Goal: Task Accomplishment & Management: Complete application form

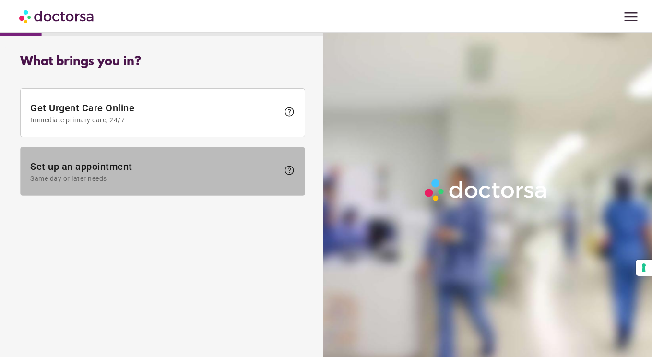
click at [140, 167] on span "Set up an appointment Same day or later needs" at bounding box center [154, 172] width 248 height 22
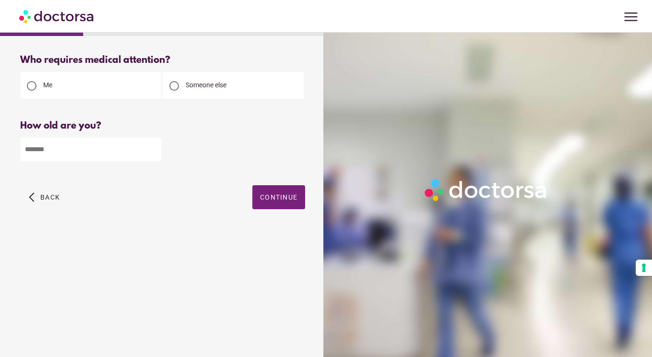
click at [111, 145] on input "number" at bounding box center [90, 149] width 141 height 23
type input "**"
click at [290, 195] on span "Continue" at bounding box center [278, 197] width 37 height 8
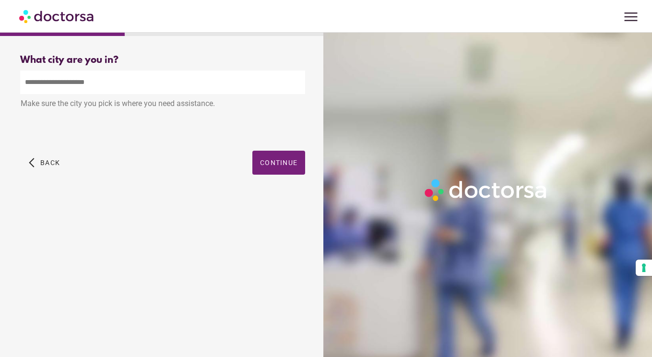
click at [174, 76] on input "text" at bounding box center [162, 81] width 285 height 23
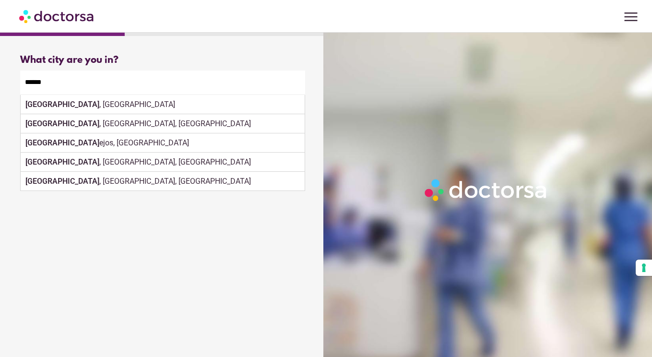
click at [107, 107] on div "Madrid , Spain" at bounding box center [163, 104] width 284 height 19
type input "**********"
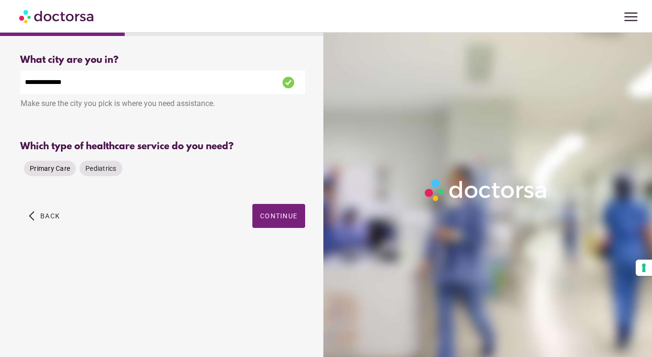
click at [55, 161] on div "Primary Care" at bounding box center [50, 168] width 52 height 15
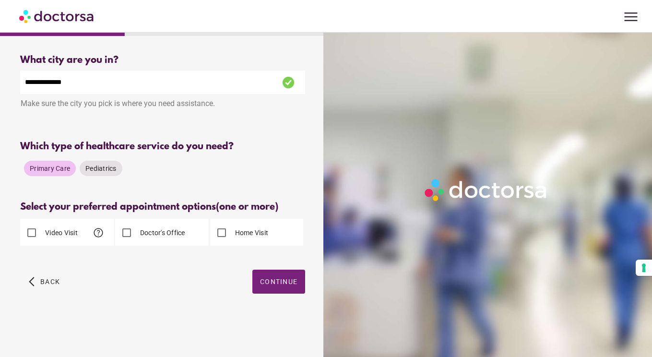
click at [48, 219] on div "Video Visit help" at bounding box center [66, 232] width 93 height 27
click at [48, 228] on label "Video Visit" at bounding box center [60, 233] width 35 height 10
click at [141, 223] on div "Doctor's Office" at bounding box center [150, 232] width 70 height 23
click at [269, 283] on span "button" at bounding box center [278, 281] width 53 height 24
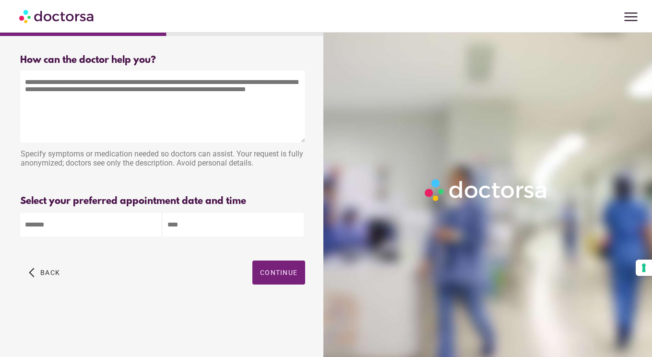
click at [153, 96] on textarea at bounding box center [162, 106] width 285 height 72
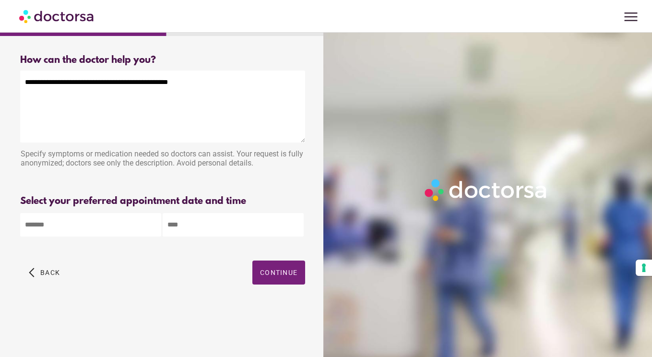
click at [46, 82] on textarea "**********" at bounding box center [162, 106] width 285 height 72
click at [193, 85] on textarea "**********" at bounding box center [162, 106] width 285 height 72
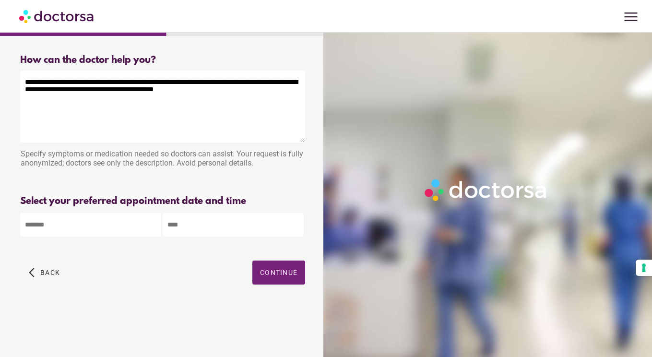
type textarea "**********"
click at [80, 218] on body "**********" at bounding box center [326, 178] width 652 height 357
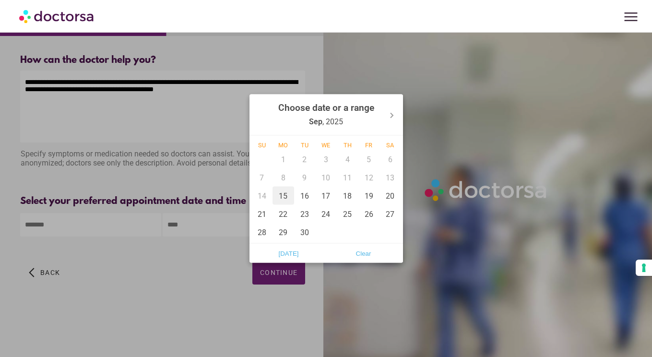
click at [280, 197] on div "15" at bounding box center [283, 196] width 22 height 18
click at [264, 211] on div "21" at bounding box center [262, 214] width 22 height 18
type input "**********"
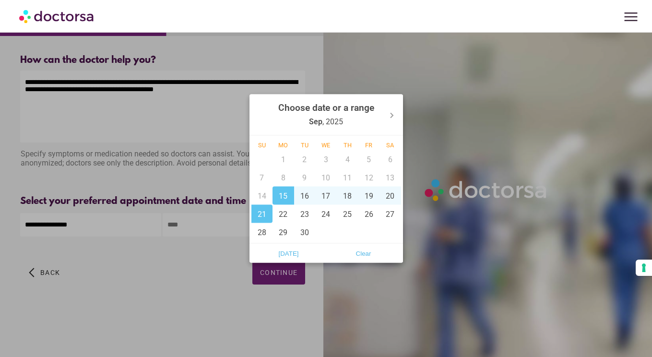
click at [240, 253] on div at bounding box center [326, 178] width 652 height 357
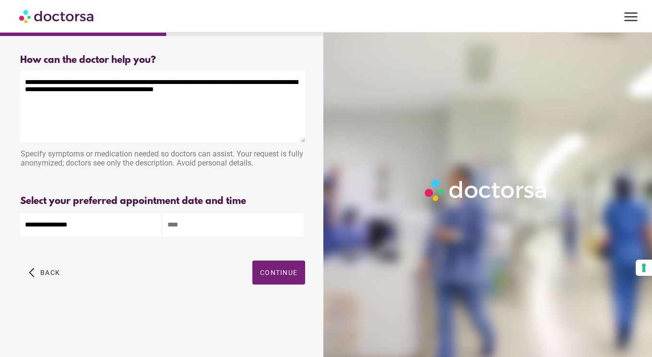
click at [227, 229] on input "text" at bounding box center [233, 224] width 141 height 23
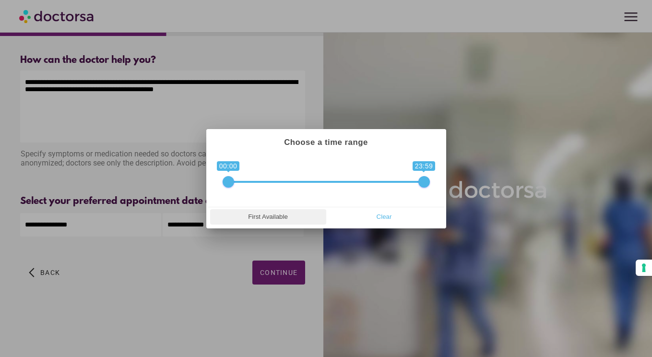
click at [253, 216] on span "First Available" at bounding box center [268, 217] width 110 height 14
type input "**********"
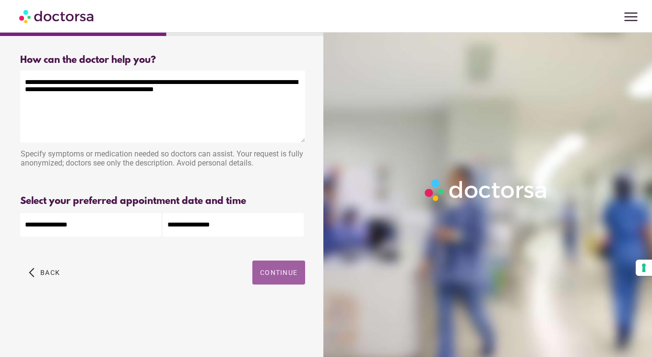
click at [266, 279] on span "button" at bounding box center [278, 272] width 53 height 24
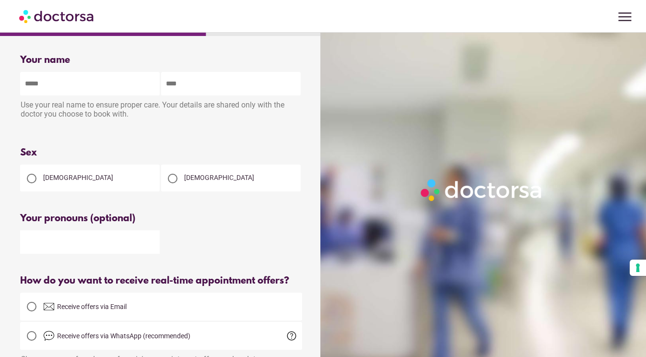
click at [85, 171] on div "[DEMOGRAPHIC_DATA]" at bounding box center [90, 177] width 140 height 27
click at [40, 178] on div at bounding box center [31, 178] width 19 height 19
type input "*"
type input "*****"
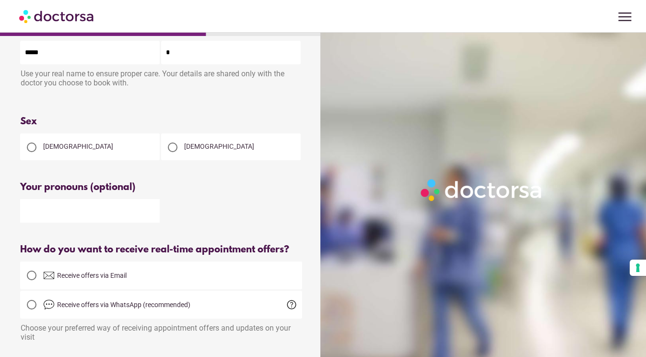
scroll to position [32, 0]
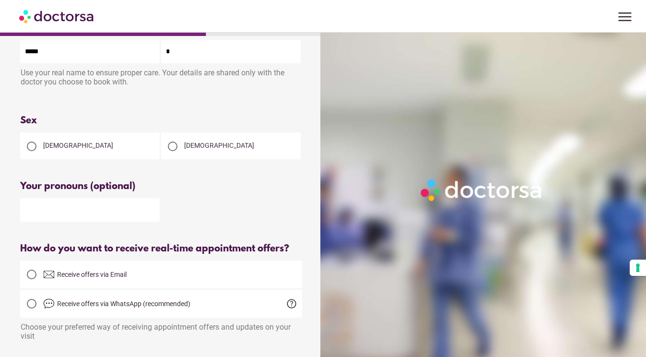
type input "*"
click at [181, 179] on div "Your name Patient's name ***** * Use your real name to ensure proper care. Your…" at bounding box center [161, 254] width 313 height 478
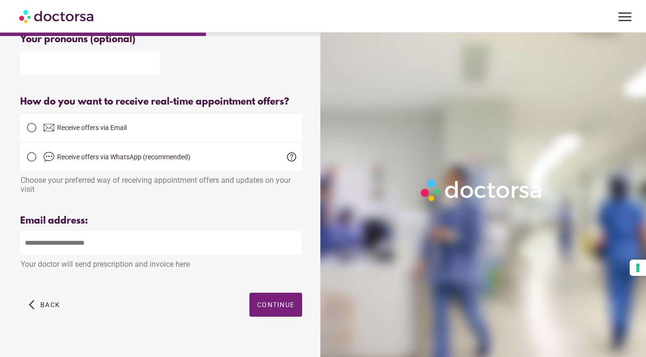
click at [107, 139] on label "Receive offers via Email" at bounding box center [161, 127] width 282 height 23
click at [97, 163] on span "Receive offers via WhatsApp (recommended)" at bounding box center [172, 157] width 259 height 12
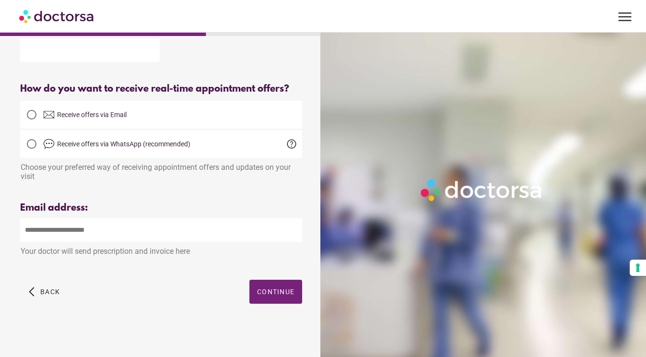
scroll to position [206, 0]
click at [133, 103] on label "Receive offers via Email" at bounding box center [161, 114] width 282 height 23
type input "**********"
click at [270, 295] on span "button" at bounding box center [275, 292] width 53 height 24
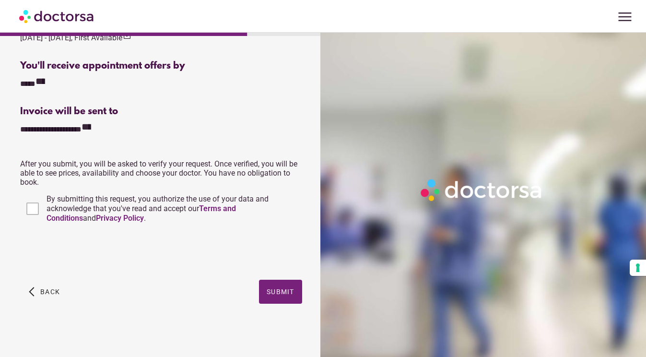
scroll to position [357, 0]
click at [268, 287] on span "button" at bounding box center [280, 292] width 43 height 24
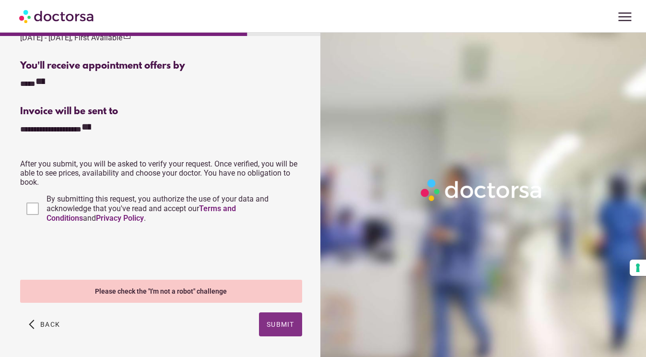
click at [280, 330] on span "button" at bounding box center [280, 324] width 43 height 24
click at [41, 81] on icon "**********" at bounding box center [40, 81] width 10 height 10
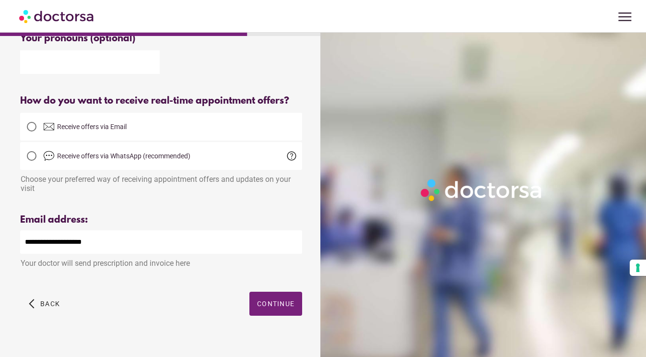
scroll to position [179, 0]
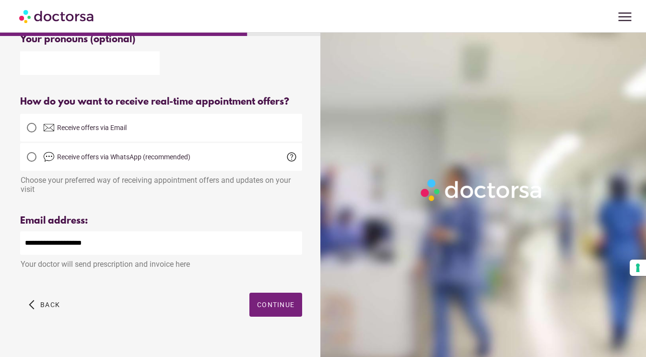
click at [65, 163] on label "Receive offers via WhatsApp (recommended)" at bounding box center [161, 156] width 282 height 23
click at [260, 308] on span "Continue" at bounding box center [275, 305] width 37 height 8
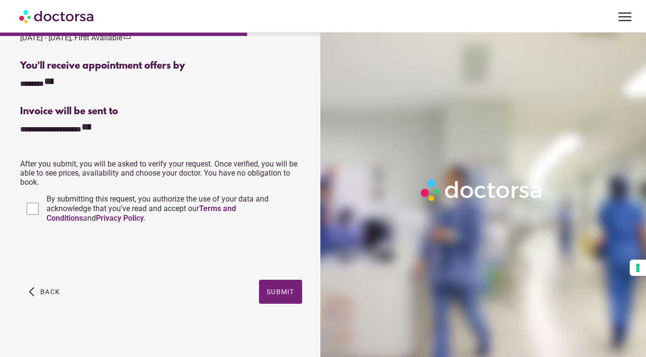
scroll to position [357, 0]
click at [285, 292] on span "Submit" at bounding box center [281, 292] width 28 height 8
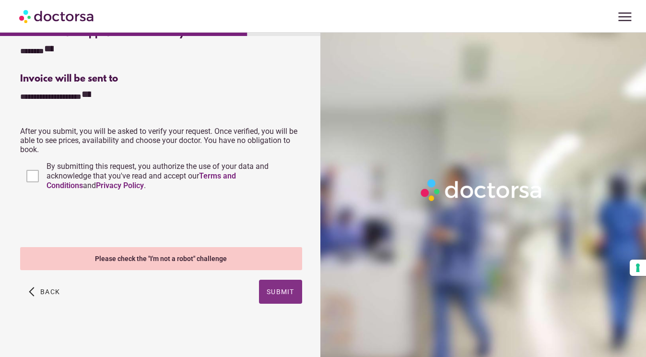
click at [269, 287] on span "button" at bounding box center [280, 292] width 43 height 24
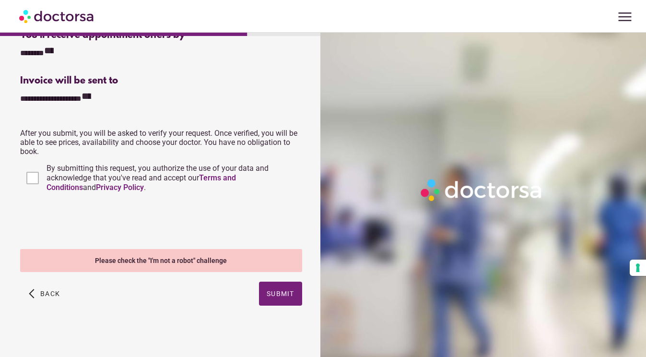
scroll to position [371, 0]
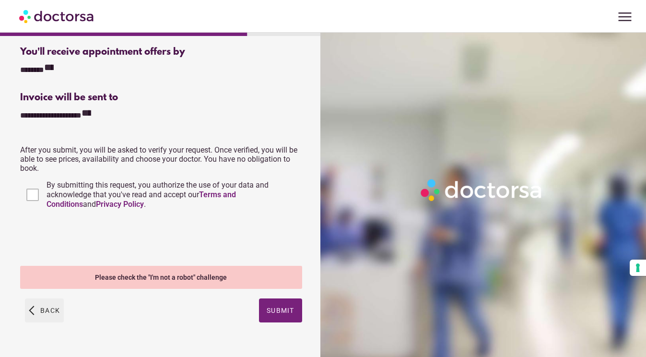
click at [47, 311] on span "Back" at bounding box center [50, 310] width 20 height 8
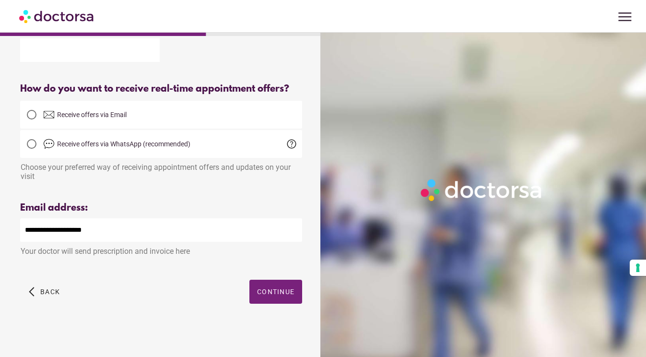
click at [119, 125] on div "Receive offers via Email" at bounding box center [161, 115] width 282 height 28
click at [121, 115] on span "Receive offers via Email" at bounding box center [92, 115] width 70 height 8
click at [266, 298] on span "button" at bounding box center [275, 292] width 53 height 24
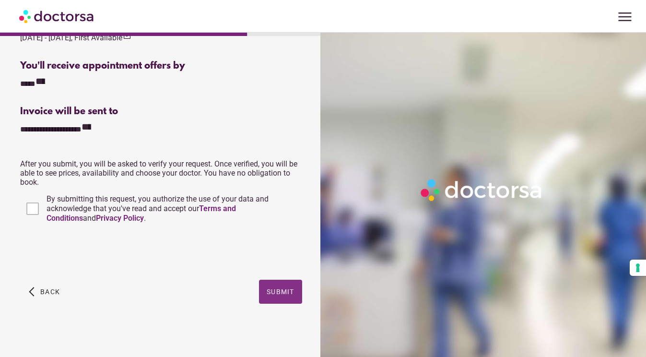
scroll to position [357, 0]
click at [285, 293] on span "Submit" at bounding box center [281, 292] width 28 height 8
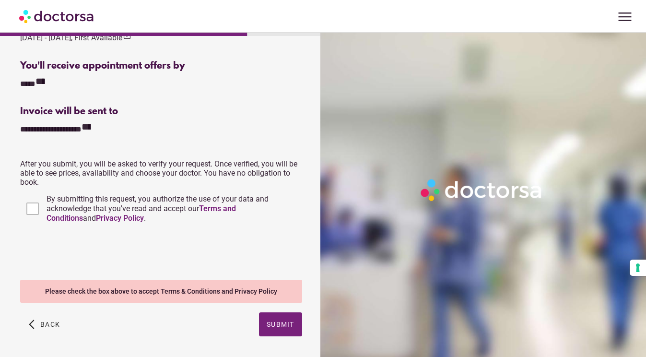
click at [145, 300] on div "Please check the box above to accept Terms & Conditions and Privacy Policy" at bounding box center [161, 291] width 282 height 23
click at [266, 321] on span "button" at bounding box center [280, 324] width 43 height 24
click at [204, 289] on div "Please check the "I'm not a robot" challenge" at bounding box center [161, 291] width 282 height 23
click at [637, 263] on button "Your consent preferences for tracking technologies" at bounding box center [638, 267] width 16 height 16
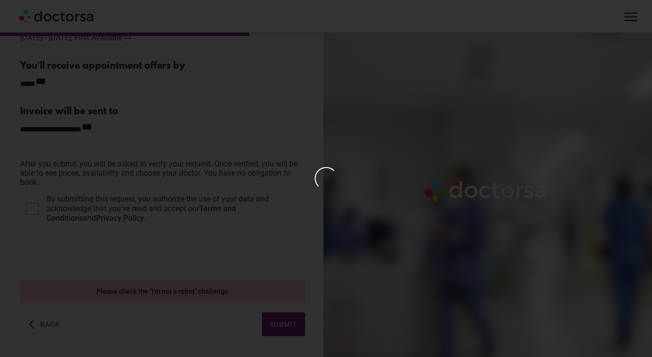
click at [270, 207] on div at bounding box center [326, 178] width 652 height 357
click at [39, 250] on div at bounding box center [326, 178] width 652 height 357
click at [178, 168] on div at bounding box center [326, 178] width 652 height 357
click at [32, 245] on div at bounding box center [326, 178] width 652 height 357
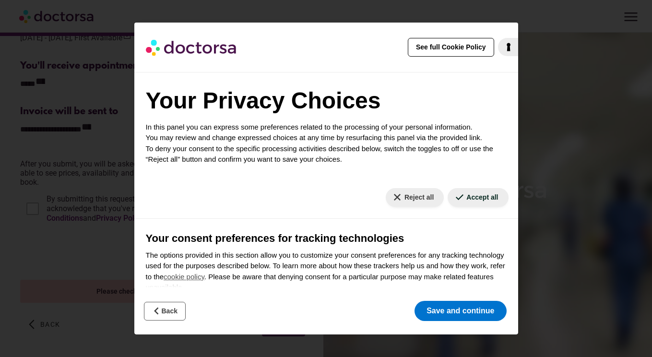
click at [163, 310] on button "Back" at bounding box center [165, 311] width 42 height 19
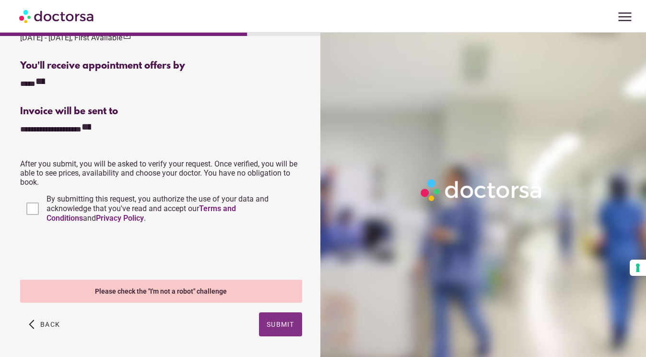
click at [281, 330] on span "button" at bounding box center [280, 324] width 43 height 24
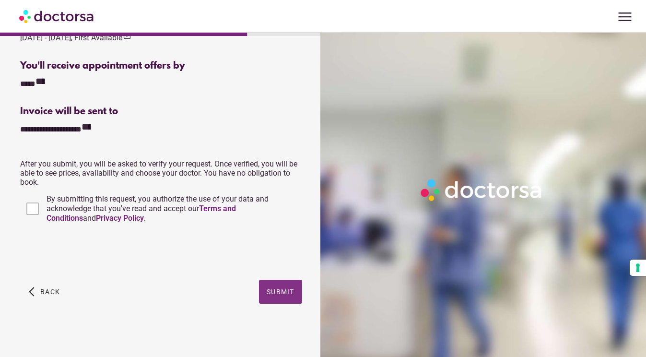
click at [285, 286] on span "button" at bounding box center [280, 292] width 43 height 24
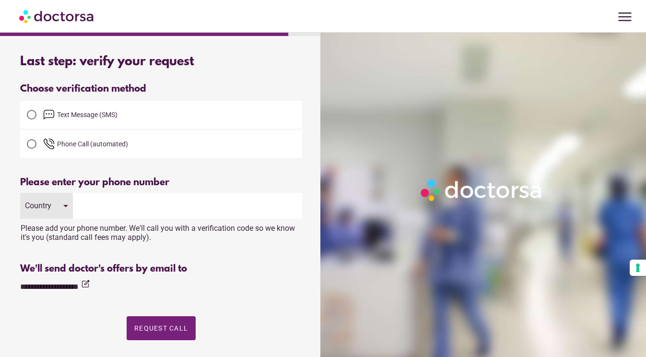
click at [104, 122] on label "Text Message (SMS)" at bounding box center [161, 114] width 282 height 23
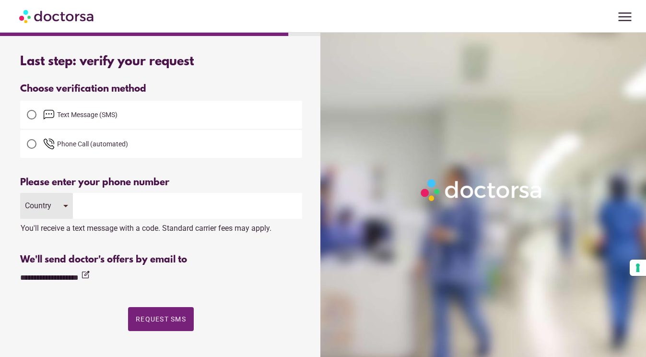
click at [116, 210] on input "tel" at bounding box center [187, 206] width 229 height 26
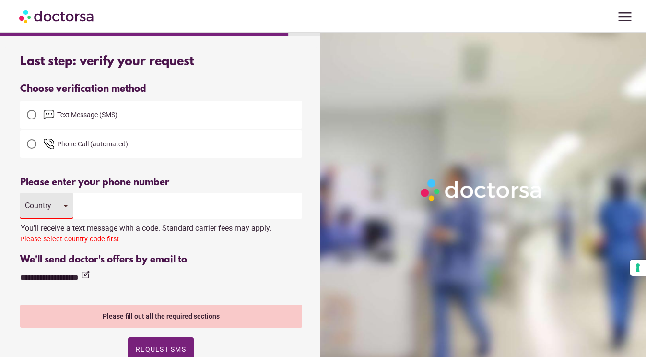
click at [57, 200] on div "Country" at bounding box center [46, 206] width 53 height 26
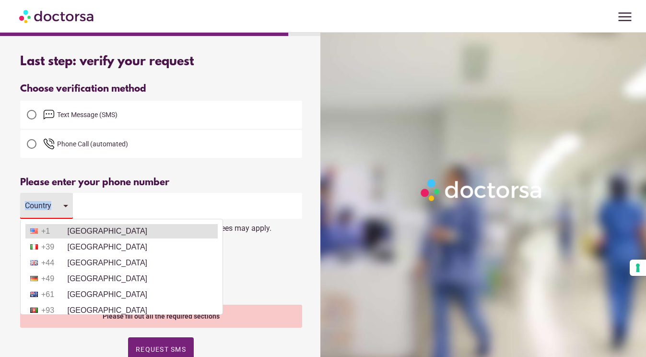
click at [69, 231] on li "+1 United States" at bounding box center [121, 231] width 192 height 14
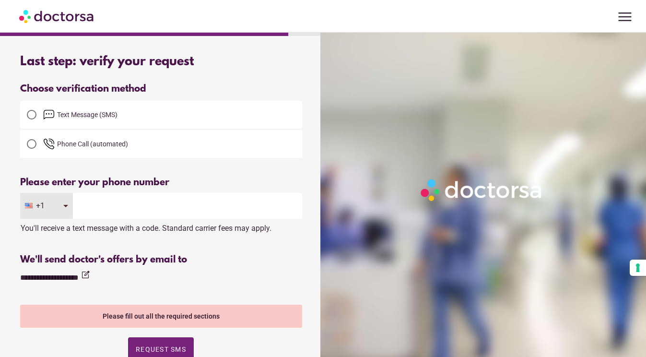
click at [105, 216] on input "tel" at bounding box center [187, 206] width 229 height 26
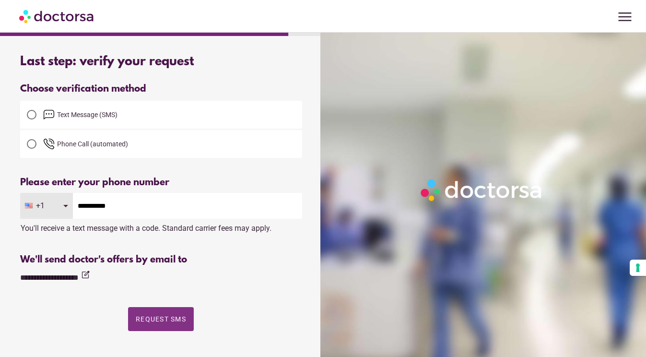
type input "**********"
click at [164, 319] on span "Request SMS" at bounding box center [161, 319] width 50 height 8
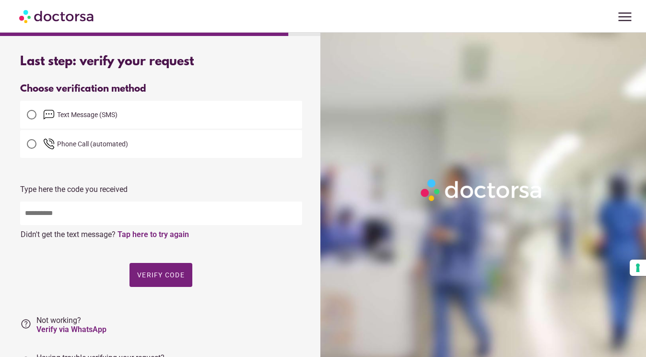
click at [95, 207] on input "text" at bounding box center [161, 212] width 282 height 23
type input "*****"
click at [172, 274] on span "Verify code" at bounding box center [160, 275] width 47 height 8
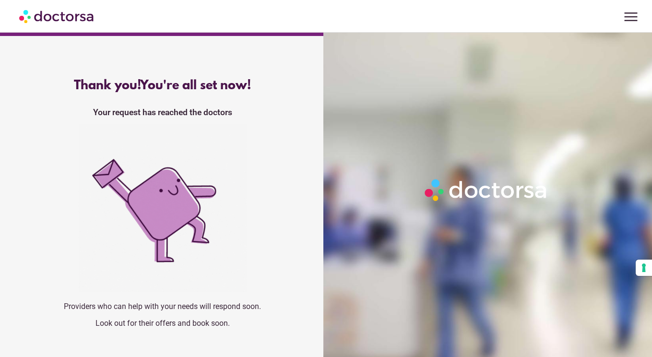
click at [633, 19] on span "menu" at bounding box center [630, 17] width 18 height 18
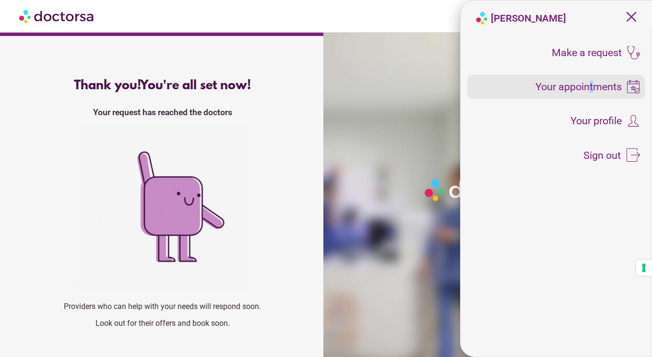
click at [590, 87] on span "Your appointments" at bounding box center [578, 87] width 86 height 11
